Goal: Task Accomplishment & Management: Use online tool/utility

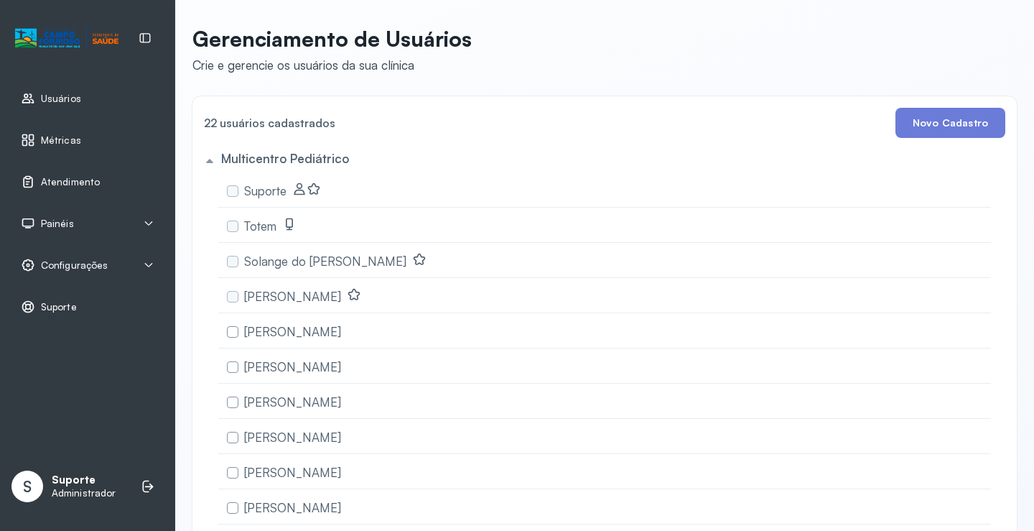
click at [90, 184] on span "Atendimento" at bounding box center [70, 182] width 59 height 12
click at [148, 220] on icon at bounding box center [148, 223] width 11 height 11
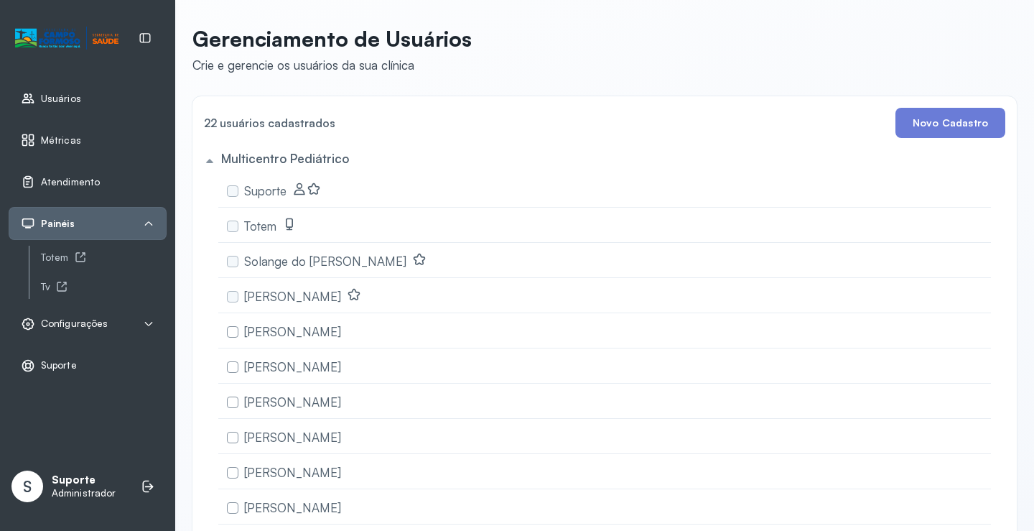
click at [89, 322] on span "Configurações" at bounding box center [74, 323] width 67 height 12
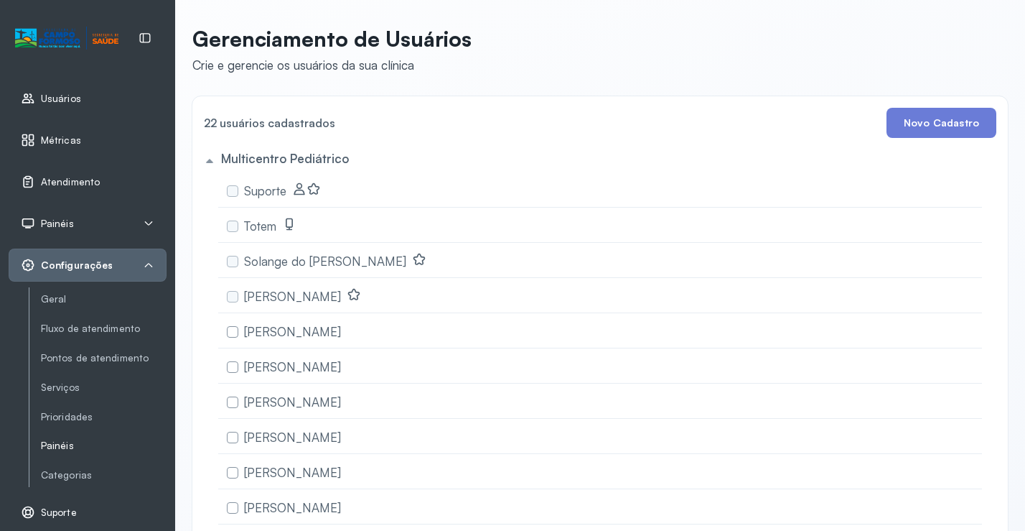
click at [62, 443] on link "Painéis" at bounding box center [104, 445] width 126 height 12
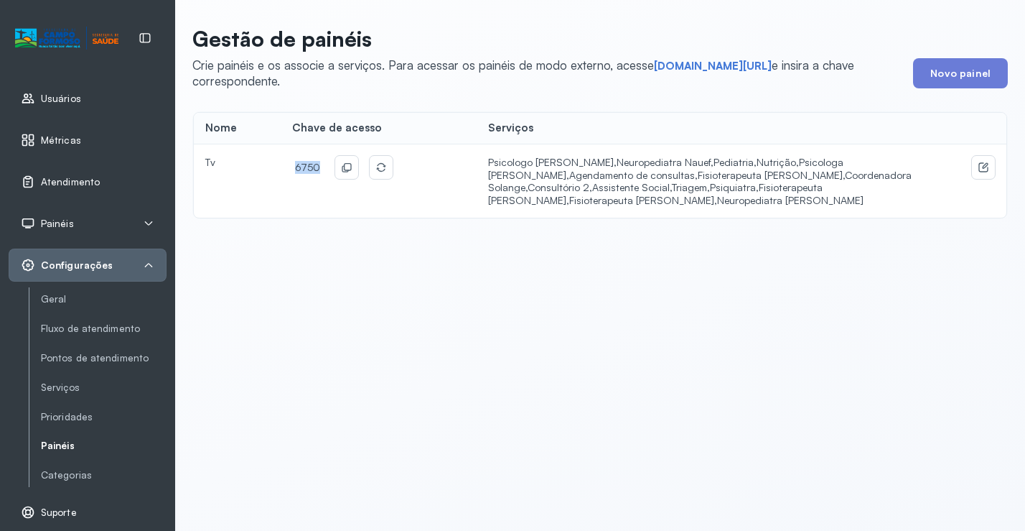
drag, startPoint x: 317, startPoint y: 167, endPoint x: 281, endPoint y: 167, distance: 36.6
click at [281, 167] on td "6750" at bounding box center [379, 180] width 196 height 73
copy span "6750"
click at [704, 66] on link "short.sysvale.com/tv" at bounding box center [713, 66] width 118 height 14
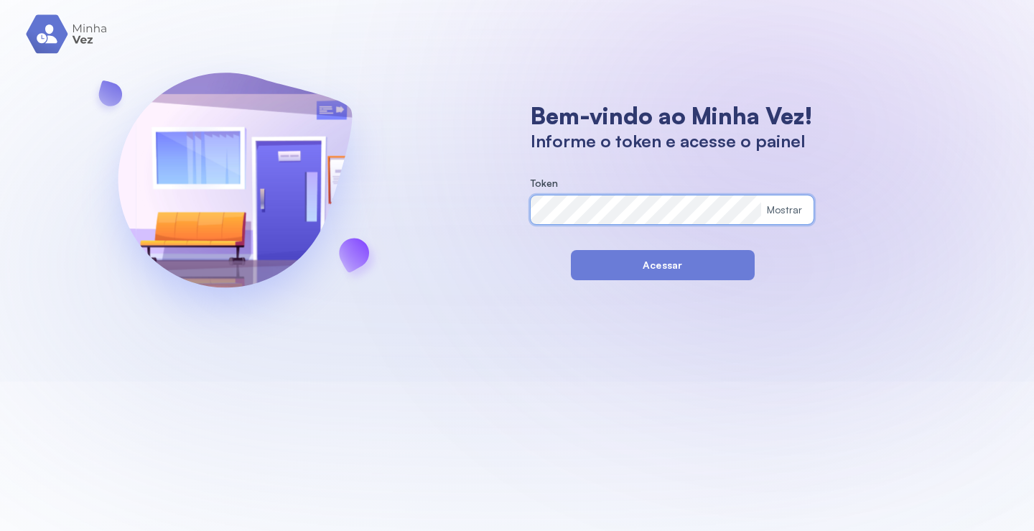
click at [471, 208] on div "Bem-vindo ao Minha Vez! Informe o token e acesse o painel Token Mostrar Acessar" at bounding box center [517, 190] width 1034 height 381
click at [504, 332] on div "Bem-vindo ao Minha Vez! Informe o token e acesse o painel Token Mostrar Acessar" at bounding box center [517, 190] width 1034 height 381
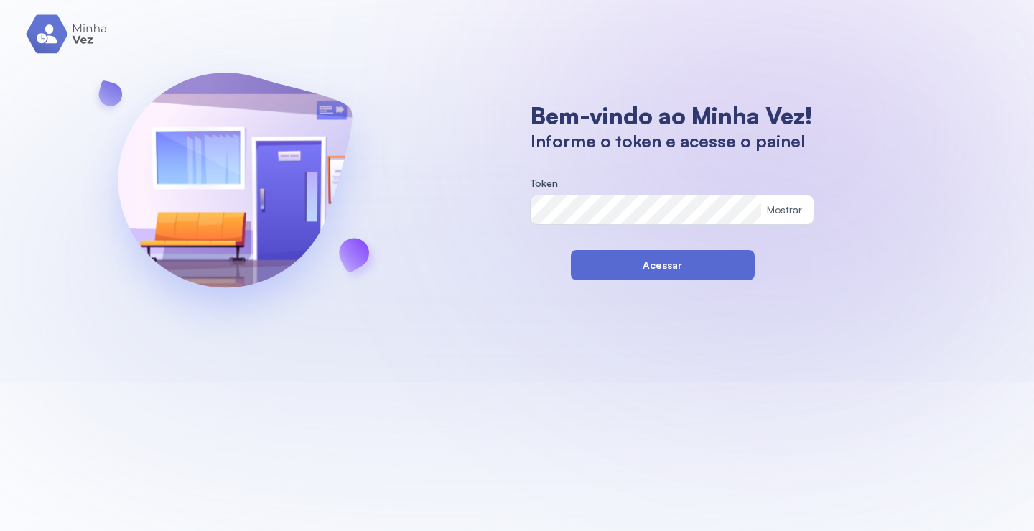
click at [642, 271] on button "Acessar" at bounding box center [663, 265] width 184 height 30
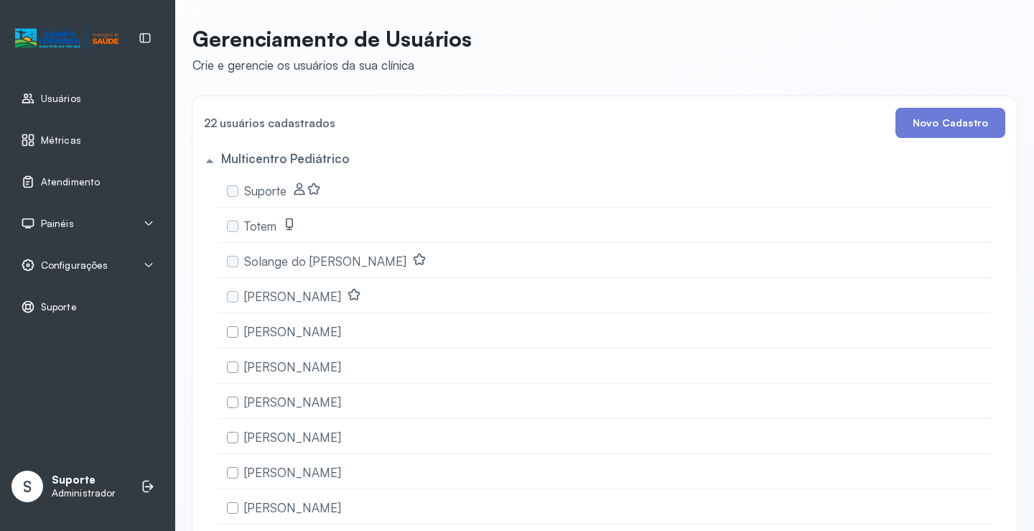
click at [88, 177] on span "Atendimento" at bounding box center [70, 182] width 59 height 12
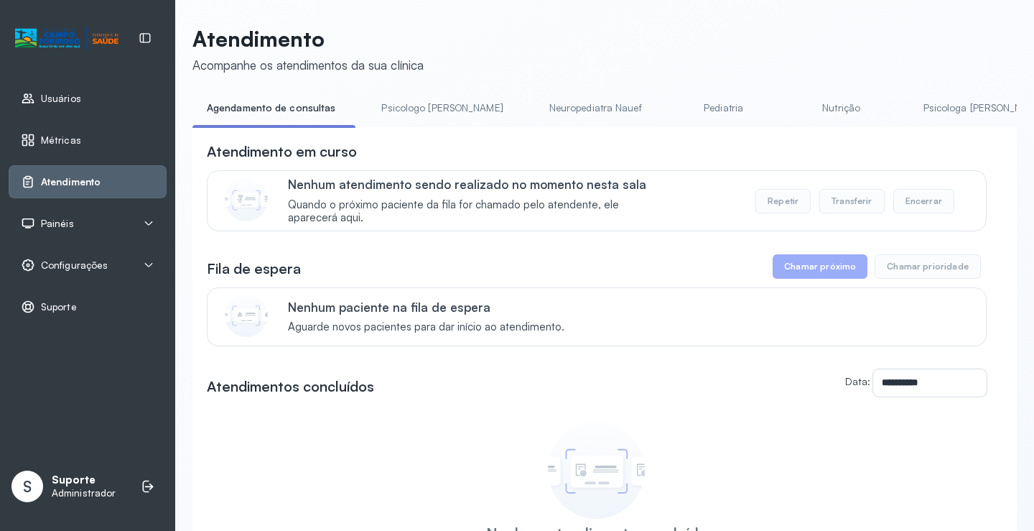
click at [149, 223] on icon at bounding box center [148, 223] width 11 height 11
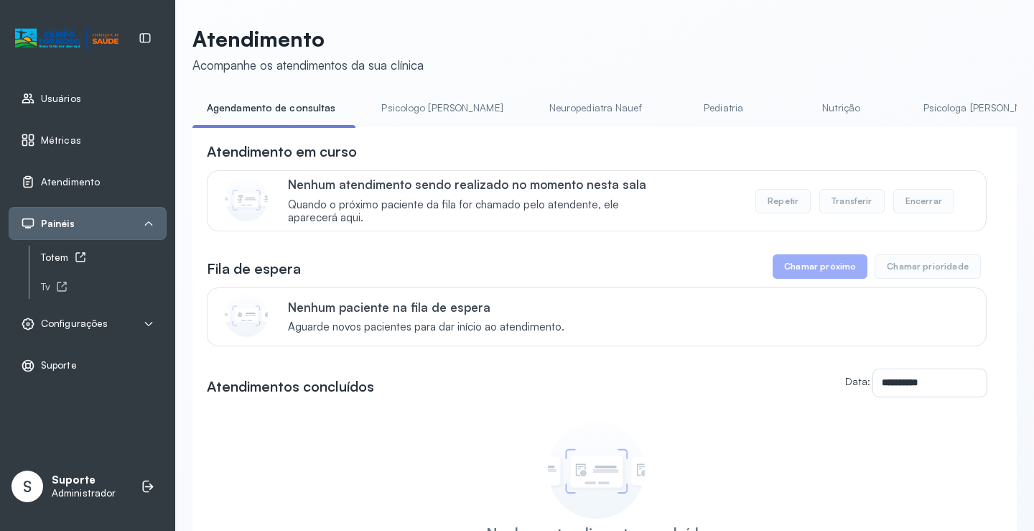
click at [60, 257] on div "Totem" at bounding box center [104, 257] width 126 height 12
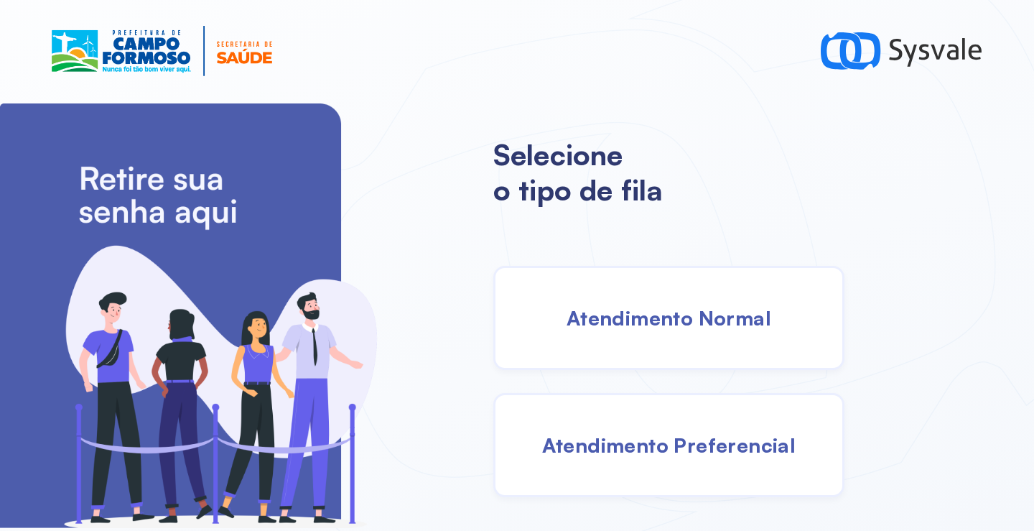
click at [679, 310] on span "Atendimento Normal" at bounding box center [668, 317] width 205 height 25
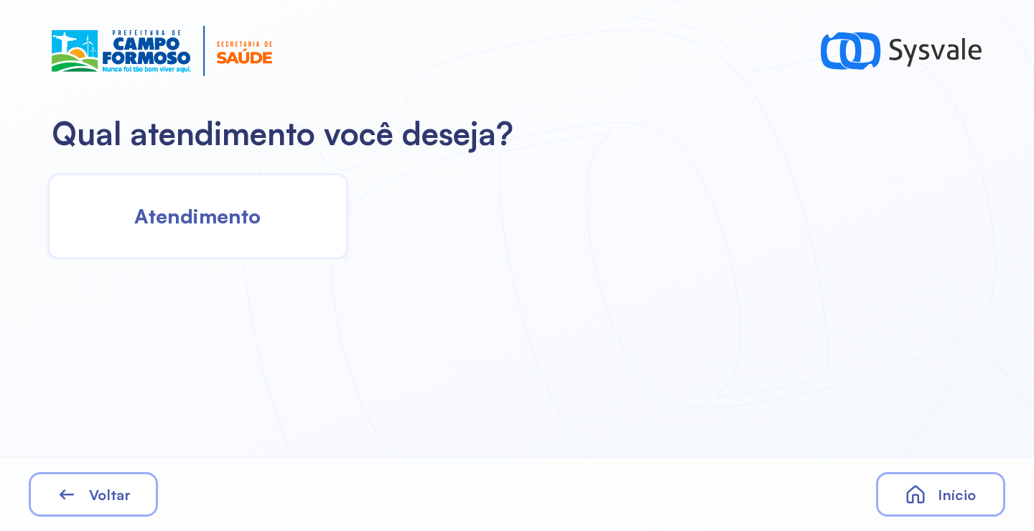
click at [228, 226] on span "Atendimento" at bounding box center [197, 215] width 126 height 25
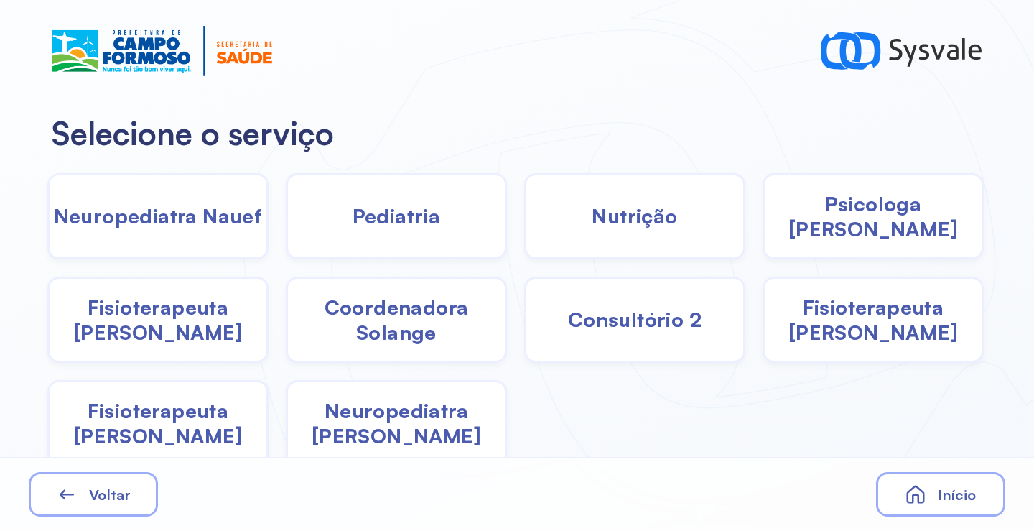
click at [630, 208] on span "Nutrição" at bounding box center [634, 215] width 85 height 25
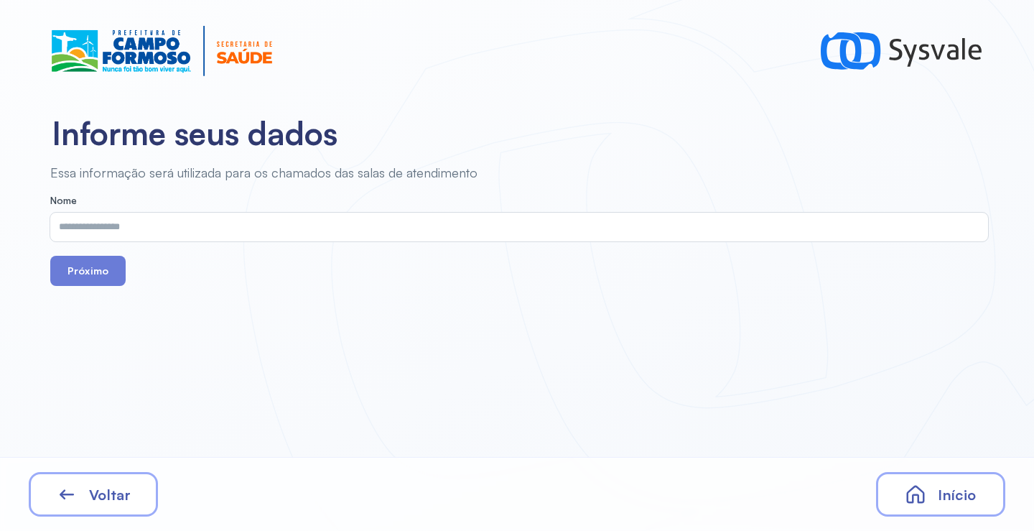
click at [278, 224] on input "text" at bounding box center [516, 226] width 932 height 29
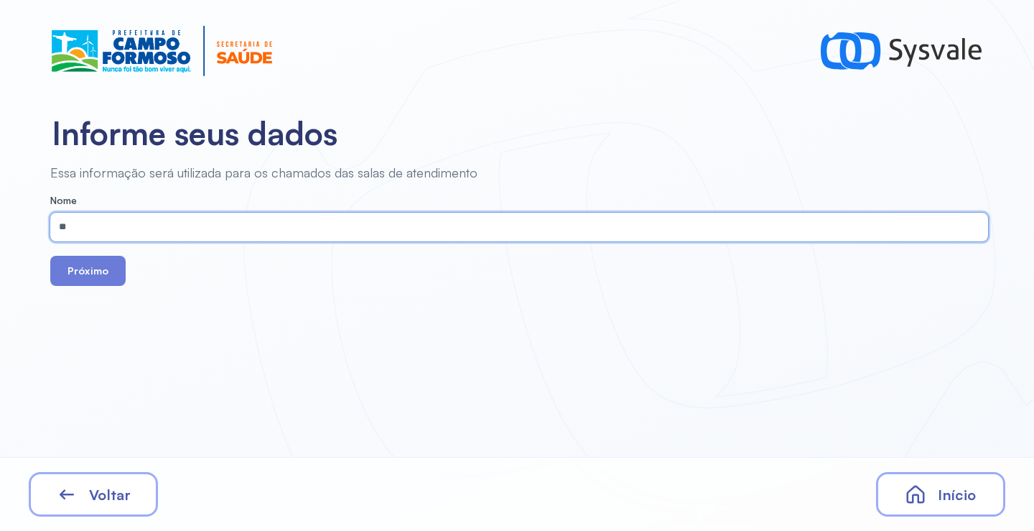
type input "*"
type input "*******"
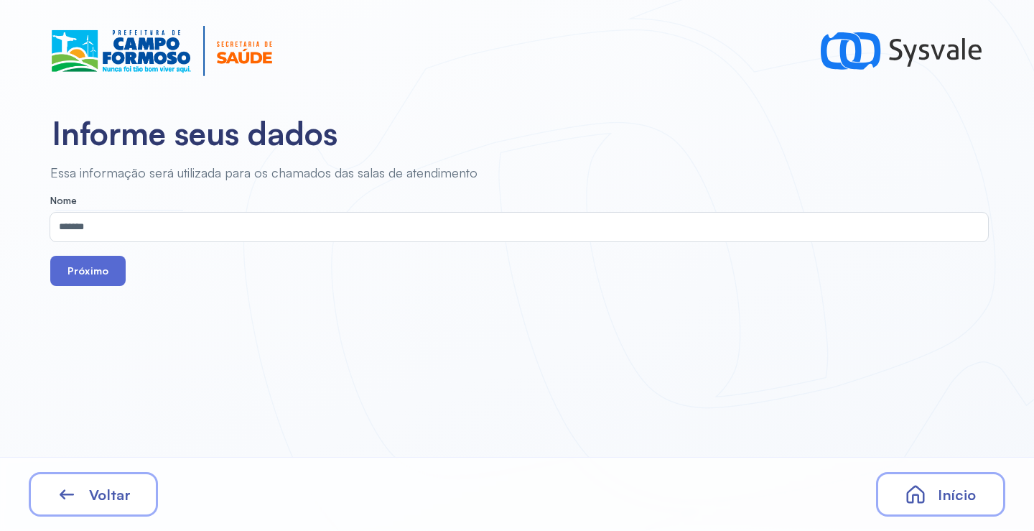
click at [97, 266] on button "Próximo" at bounding box center [87, 271] width 75 height 30
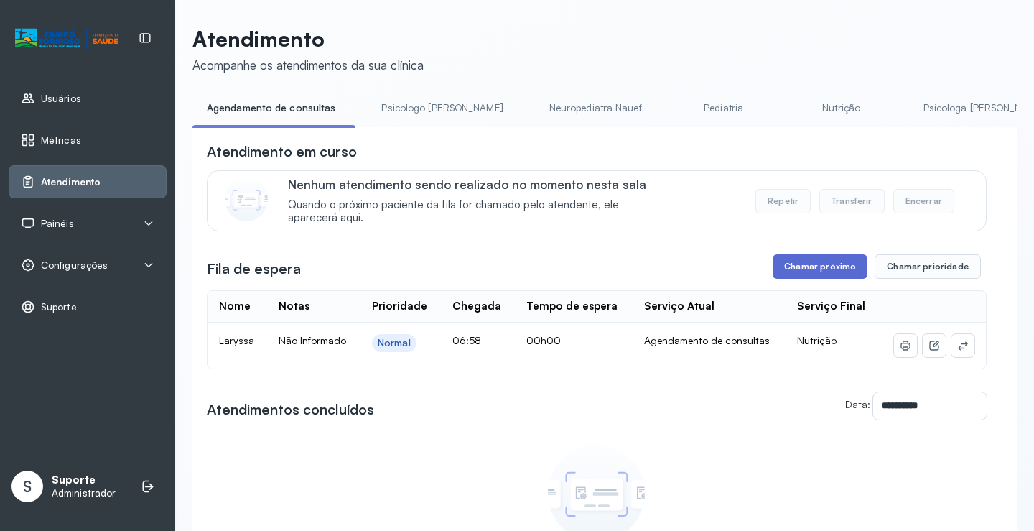
click at [793, 270] on button "Chamar próximo" at bounding box center [819, 266] width 95 height 24
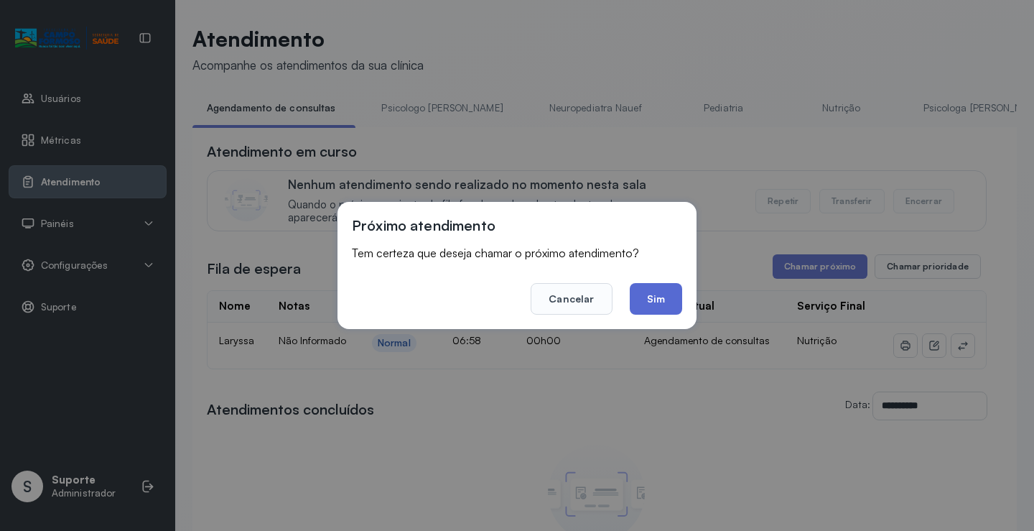
click at [650, 300] on button "Sim" at bounding box center [656, 299] width 52 height 32
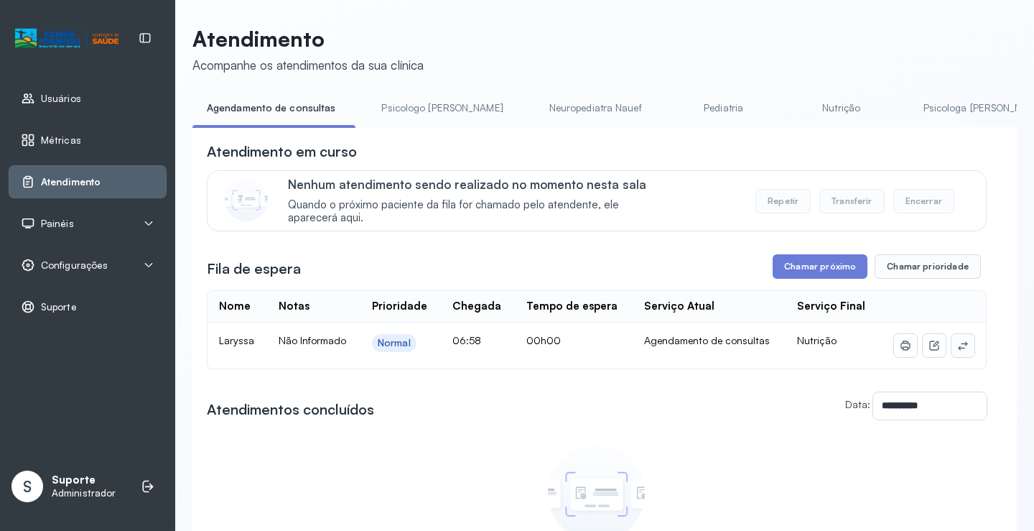
click at [957, 349] on icon at bounding box center [962, 345] width 11 height 11
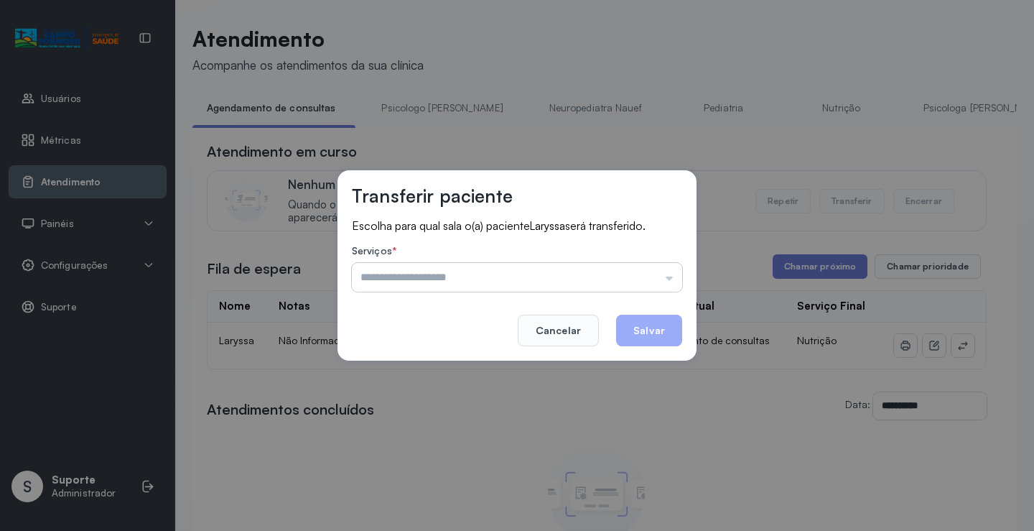
click at [515, 281] on input "text" at bounding box center [517, 277] width 330 height 29
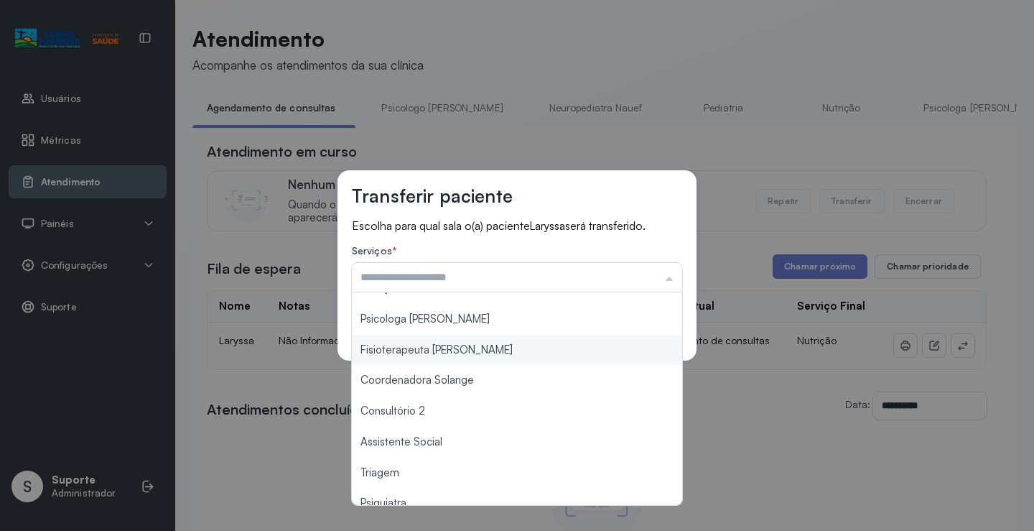
scroll to position [217, 0]
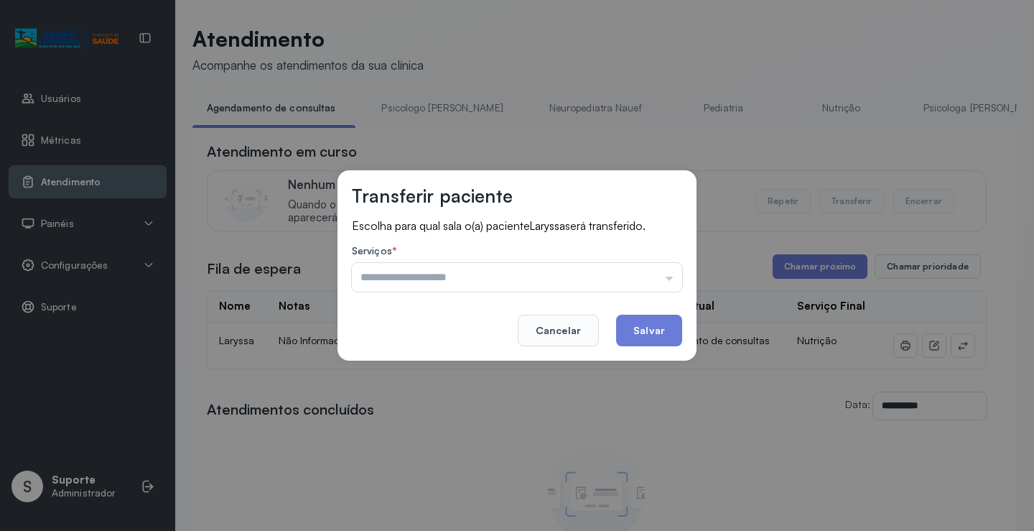
type input "**********"
click at [400, 399] on div "**********" at bounding box center [517, 265] width 1034 height 531
click at [663, 338] on button "Salvar" at bounding box center [649, 330] width 66 height 32
